Goal: Navigation & Orientation: Find specific page/section

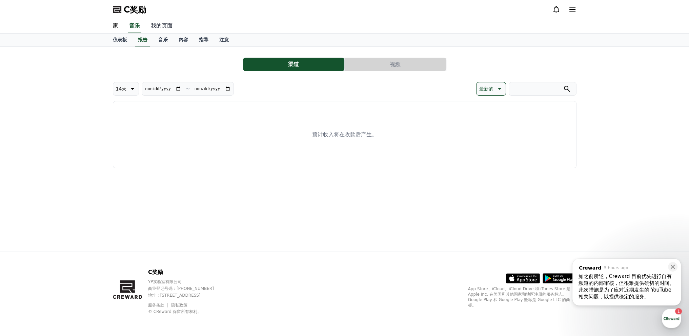
click at [169, 23] on font "我的页面" at bounding box center [162, 25] width 22 height 6
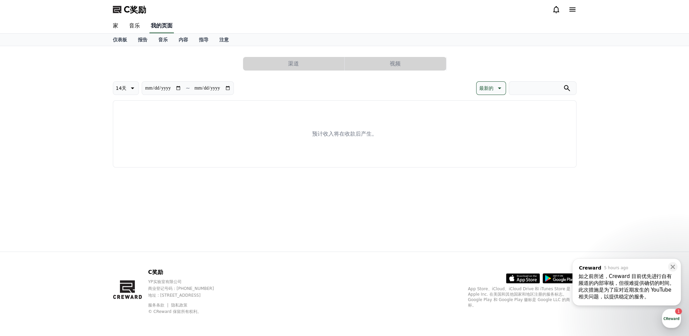
select select "**********"
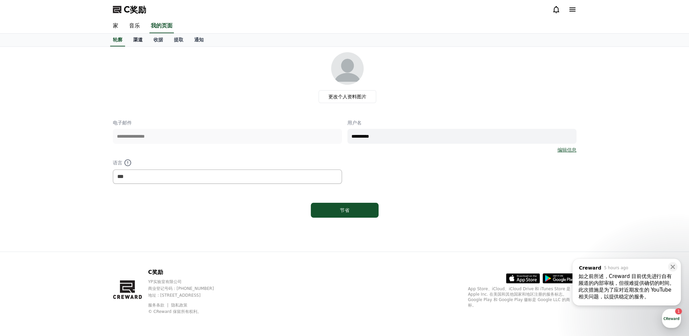
click at [135, 41] on font "渠道" at bounding box center [137, 39] width 9 height 5
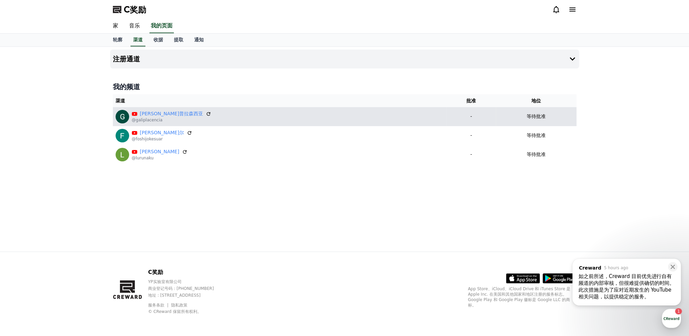
click at [446, 122] on td "-" at bounding box center [470, 116] width 49 height 19
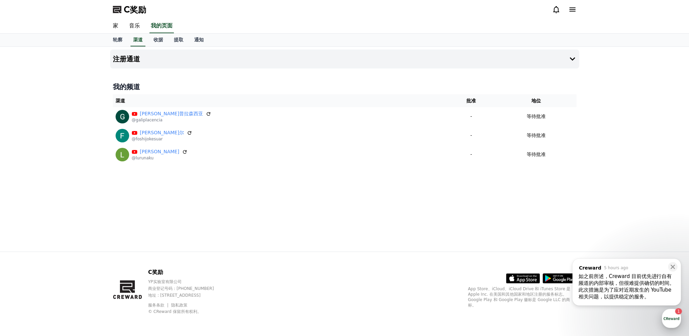
click at [672, 315] on div "button" at bounding box center [671, 318] width 19 height 19
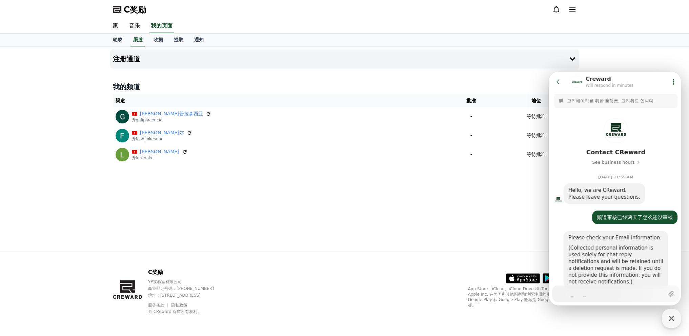
scroll to position [592, 0]
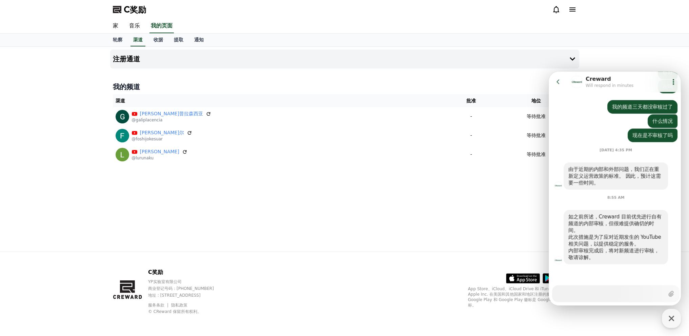
click at [557, 80] on icon at bounding box center [558, 81] width 7 height 7
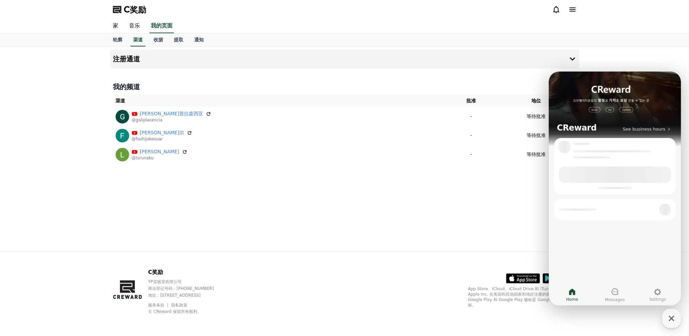
click at [529, 75] on div "注册通道 我的频道 渠道 批准 地位 [PERSON_NAME][GEOGRAPHIC_DATA] @galiplacencia - 等待批准 [PERSON…" at bounding box center [344, 149] width 474 height 205
click at [650, 50] on div "注册通道 我的频道 渠道 批准 地位 [PERSON_NAME][GEOGRAPHIC_DATA] @galiplacencia - 等待批准 [PERSON…" at bounding box center [344, 149] width 689 height 205
click at [667, 327] on button "CReward Chat Button" at bounding box center [671, 318] width 19 height 19
